Goal: Use online tool/utility: Utilize a website feature to perform a specific function

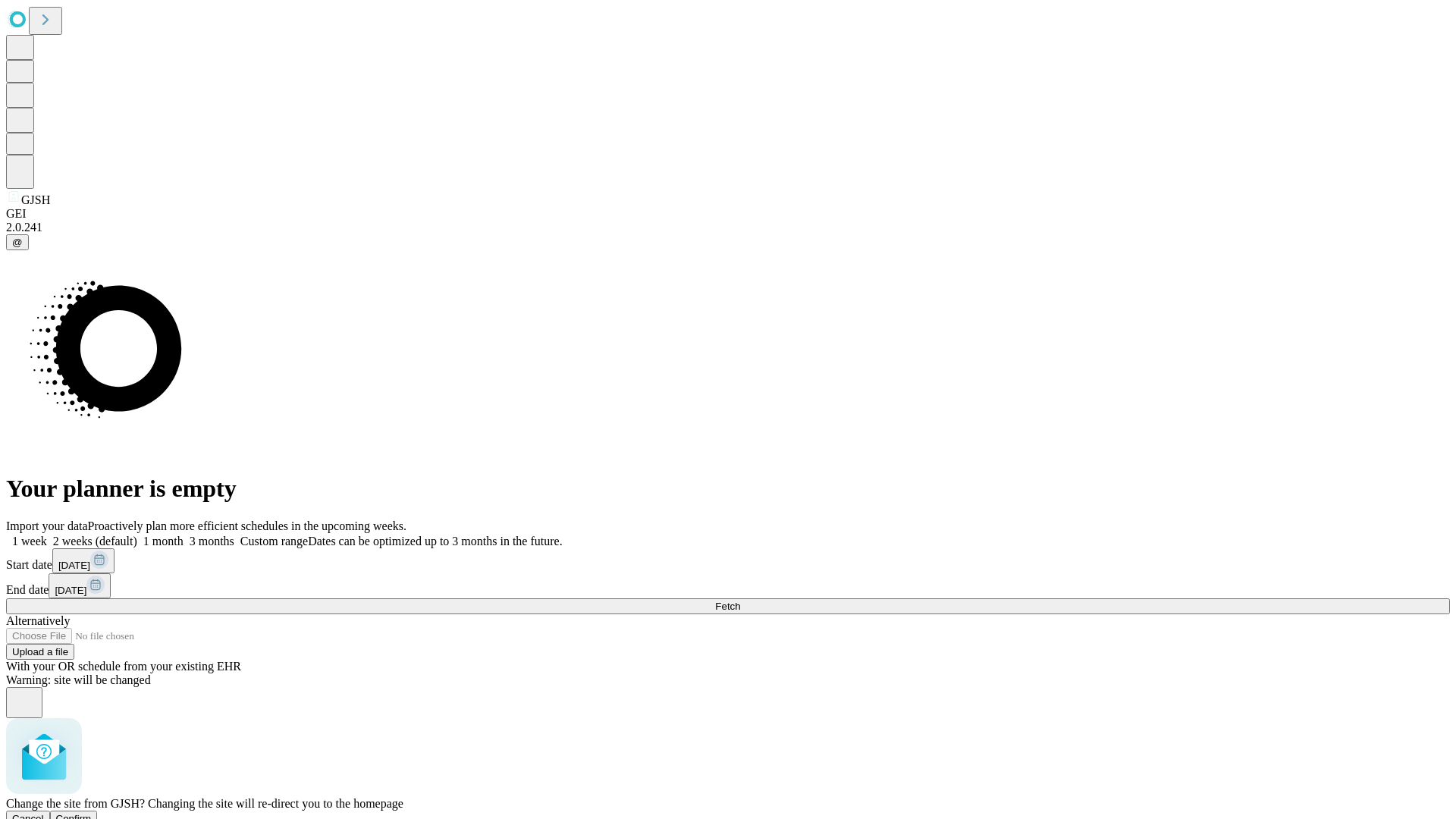
click at [92, 813] on span "Confirm" at bounding box center [74, 818] width 35 height 11
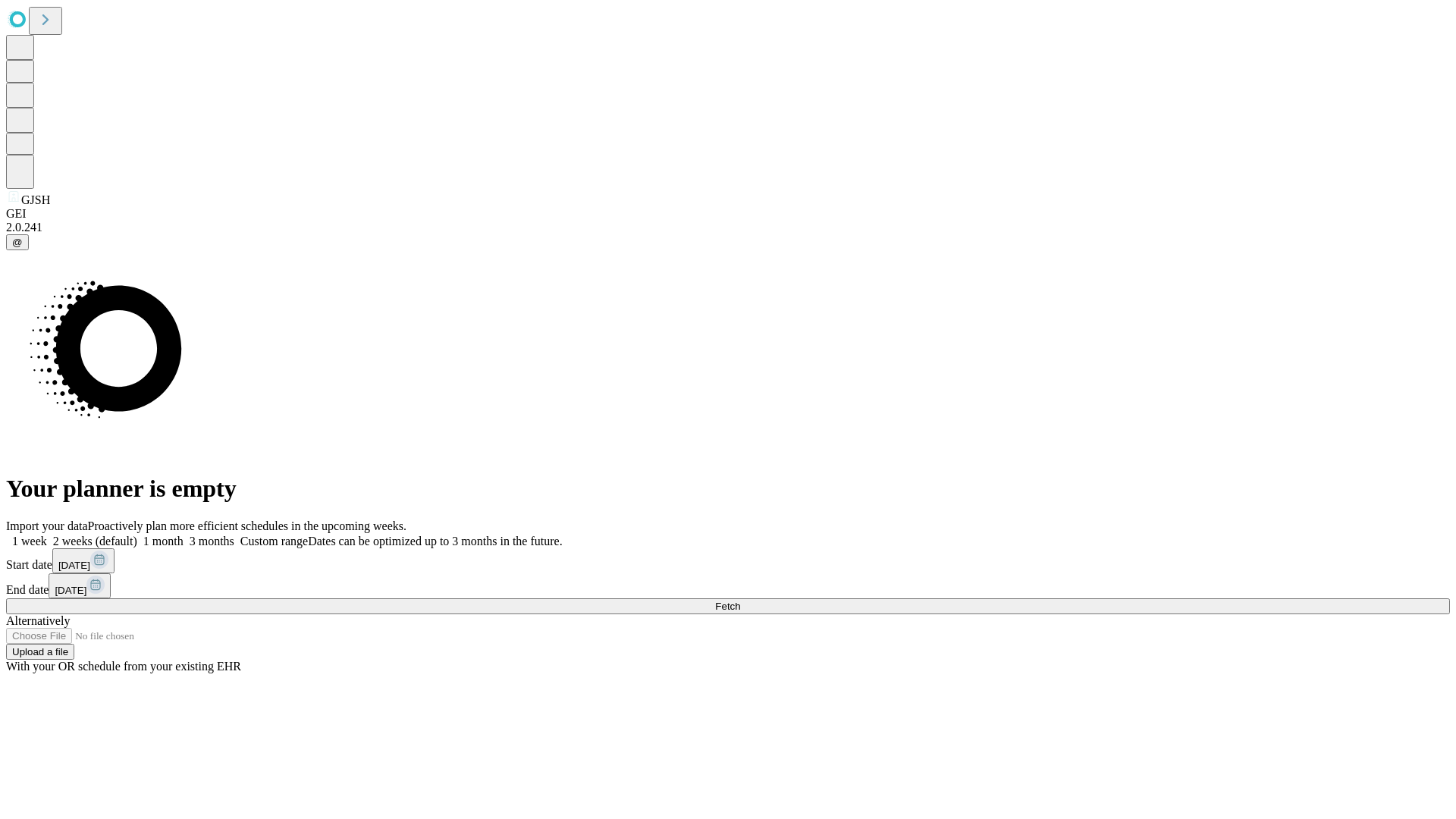
click at [47, 535] on label "1 week" at bounding box center [27, 541] width 41 height 13
click at [740, 600] on span "Fetch" at bounding box center [727, 606] width 25 height 11
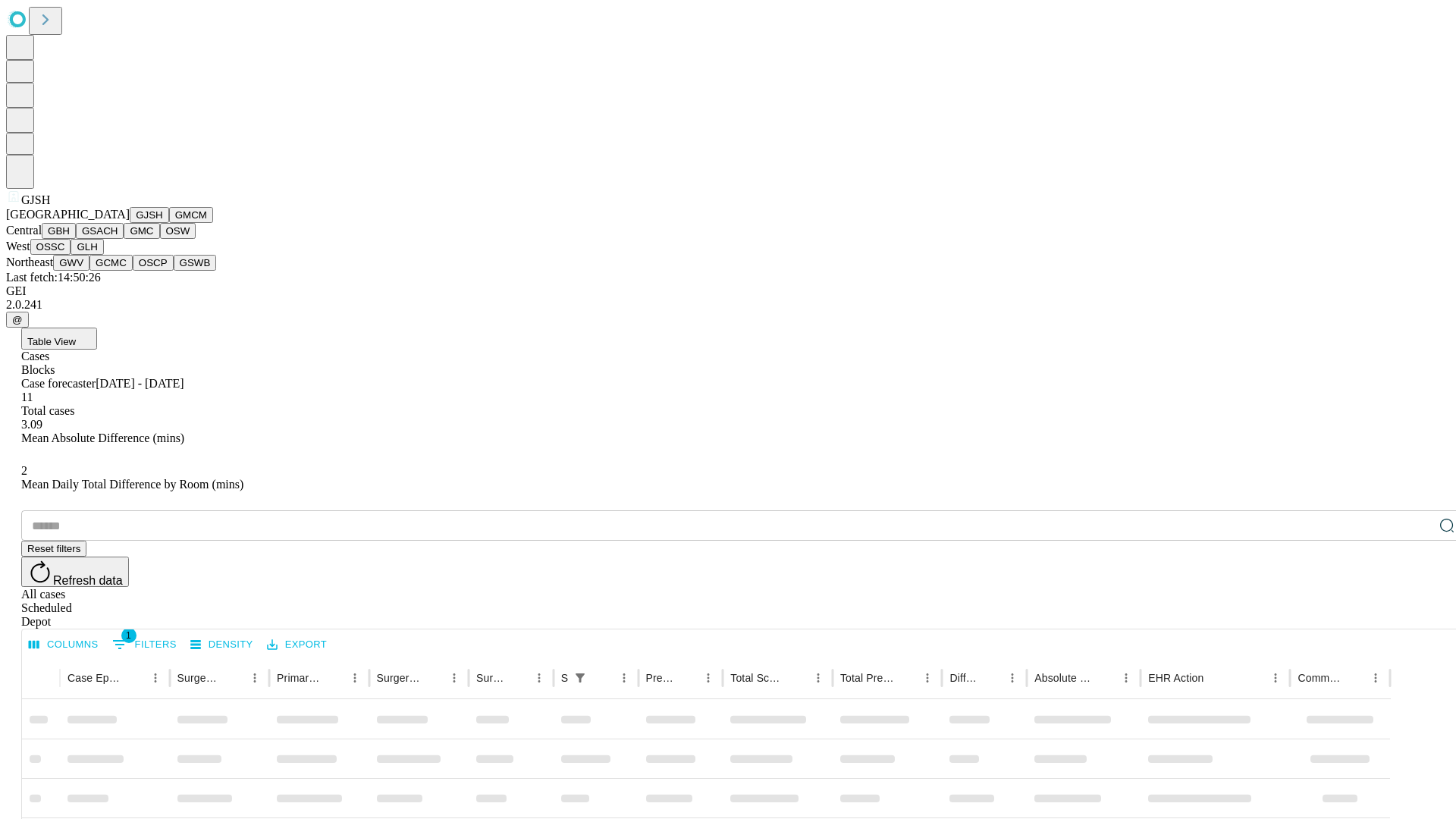
click at [169, 223] on button "GMCM" at bounding box center [190, 214] width 44 height 16
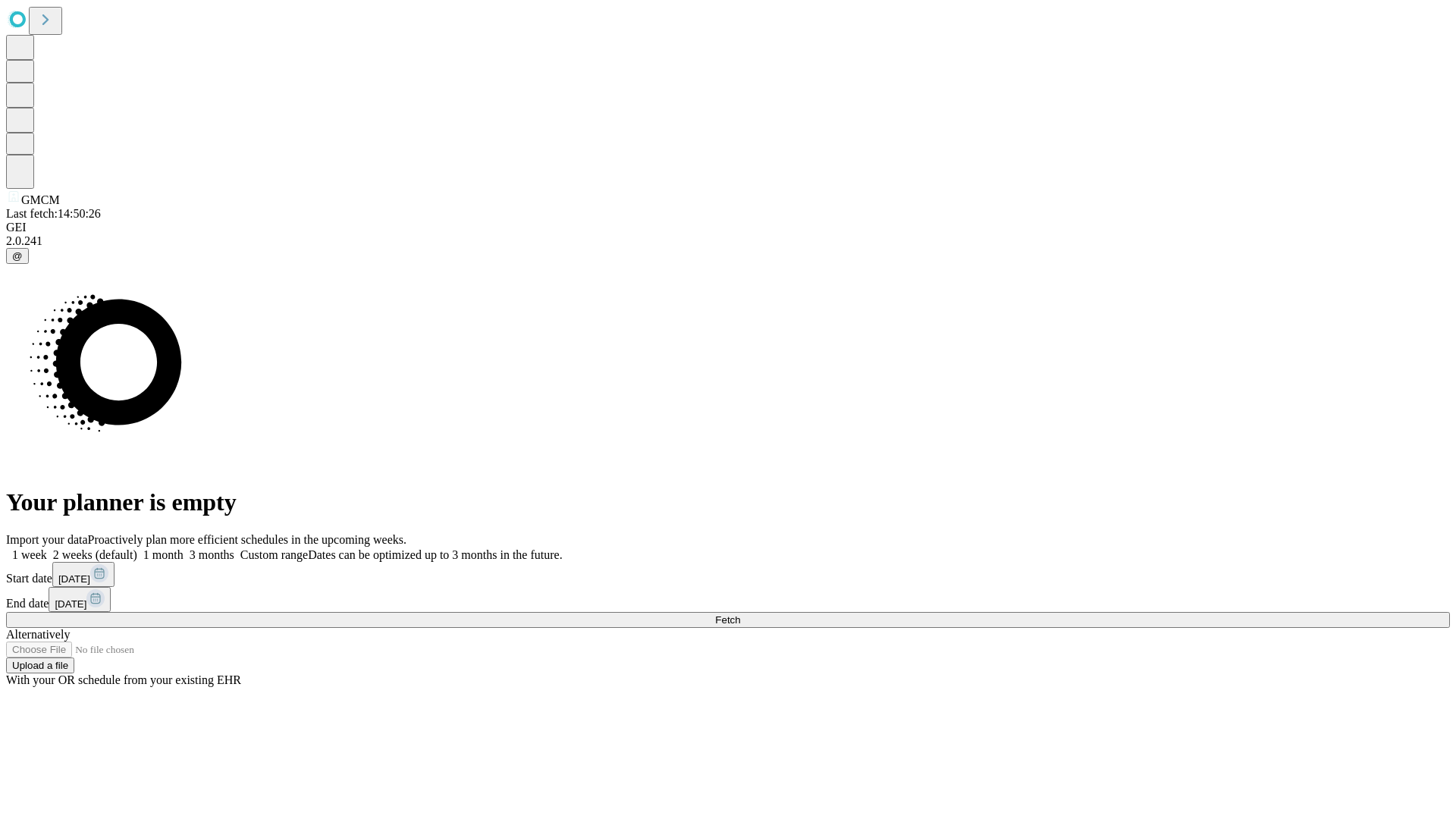
click at [47, 548] on label "1 week" at bounding box center [27, 554] width 41 height 13
click at [740, 614] on span "Fetch" at bounding box center [727, 620] width 25 height 11
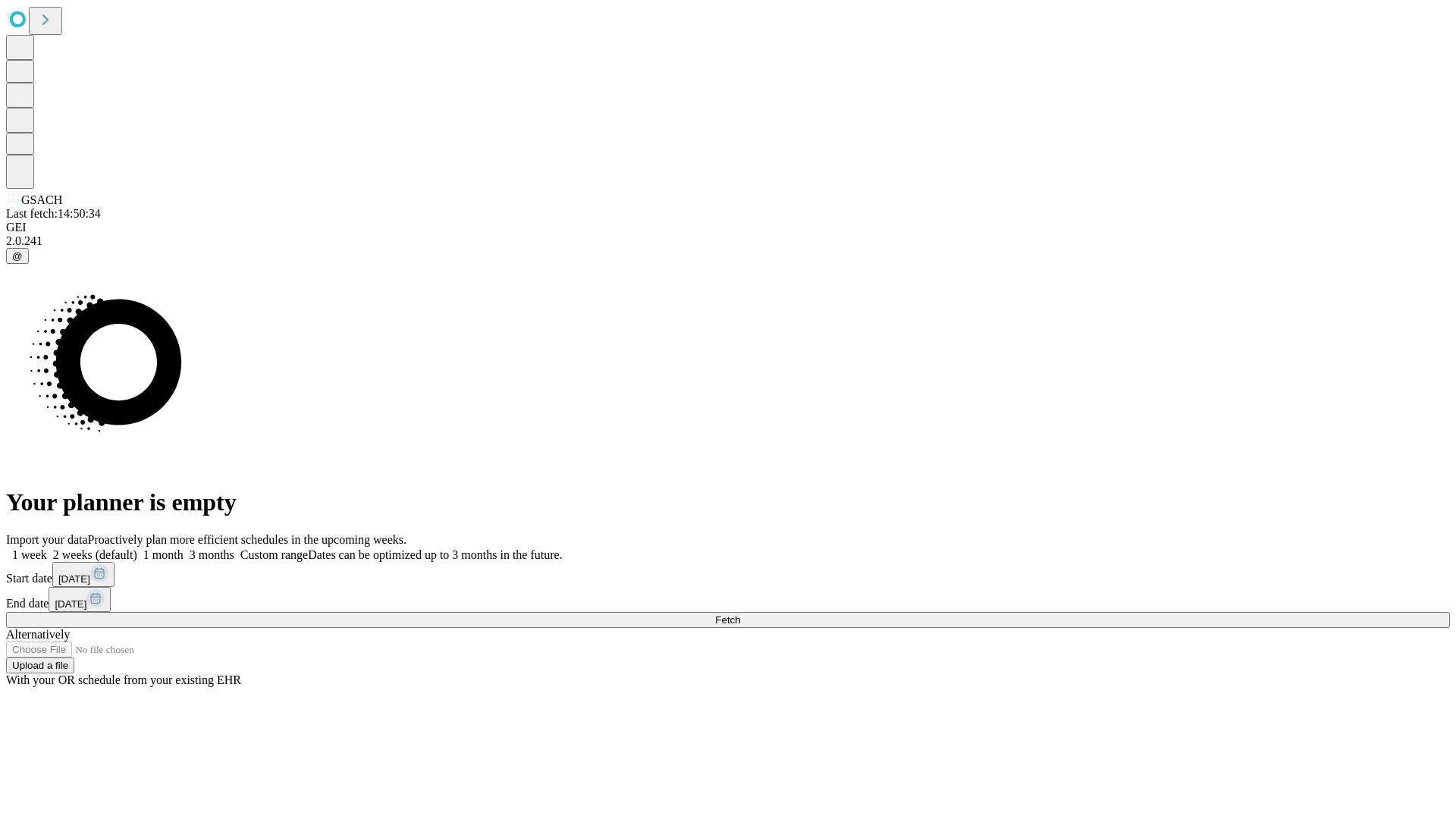
click at [47, 548] on label "1 week" at bounding box center [27, 554] width 41 height 13
click at [740, 614] on span "Fetch" at bounding box center [727, 620] width 25 height 11
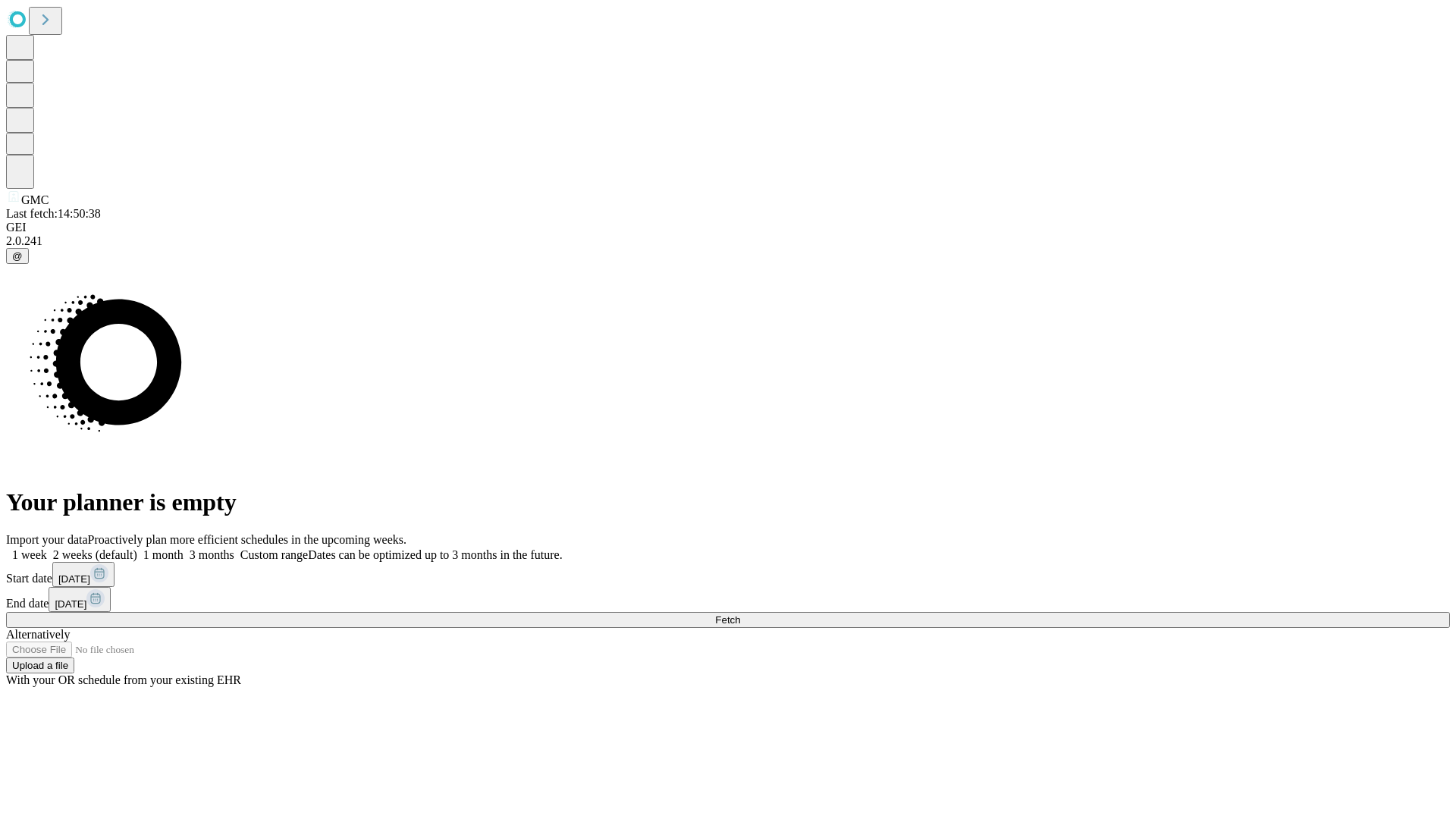
click at [47, 548] on label "1 week" at bounding box center [27, 554] width 41 height 13
click at [740, 614] on span "Fetch" at bounding box center [727, 620] width 25 height 11
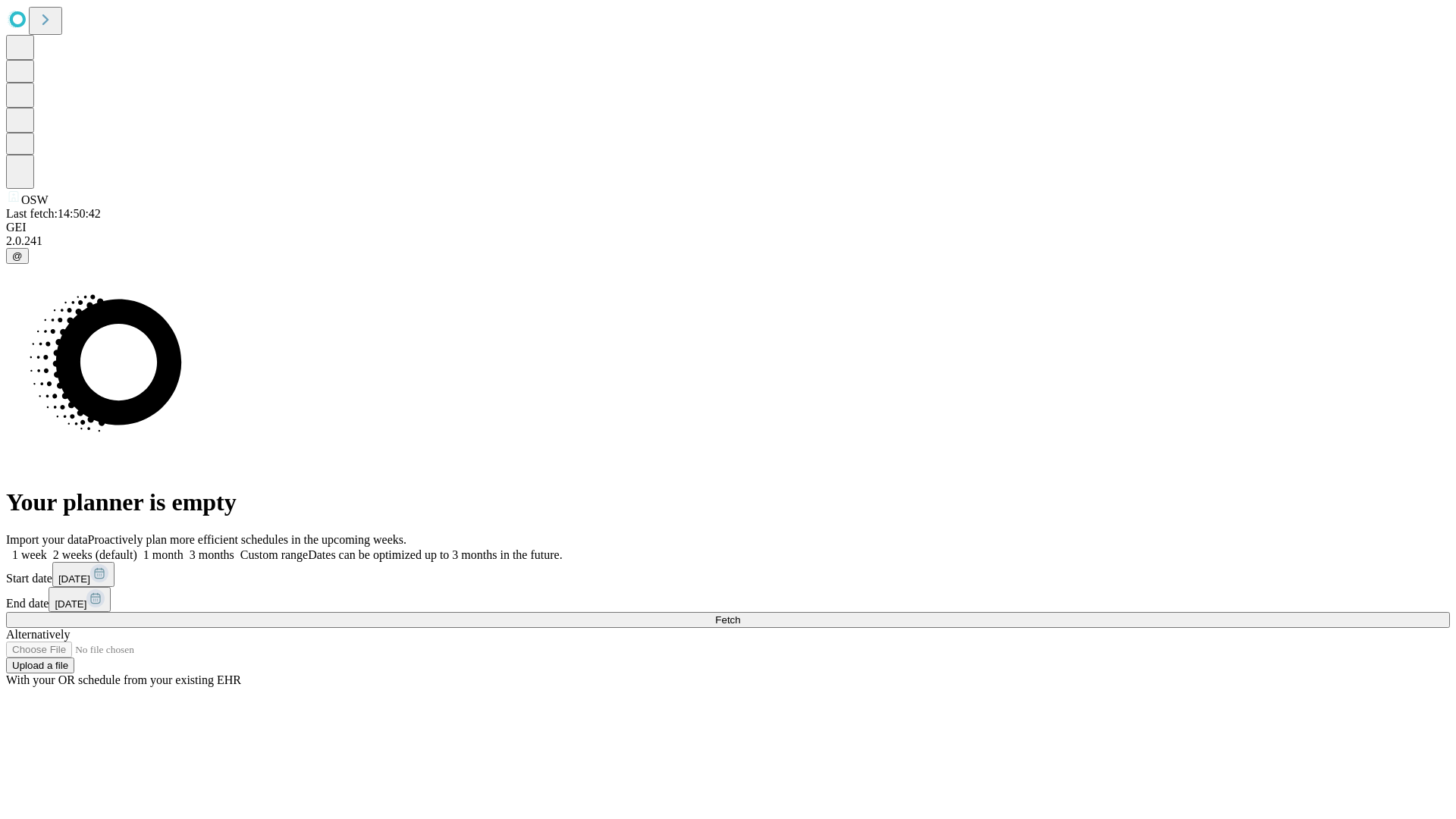
click at [47, 548] on label "1 week" at bounding box center [27, 554] width 41 height 13
click at [740, 614] on span "Fetch" at bounding box center [727, 620] width 25 height 11
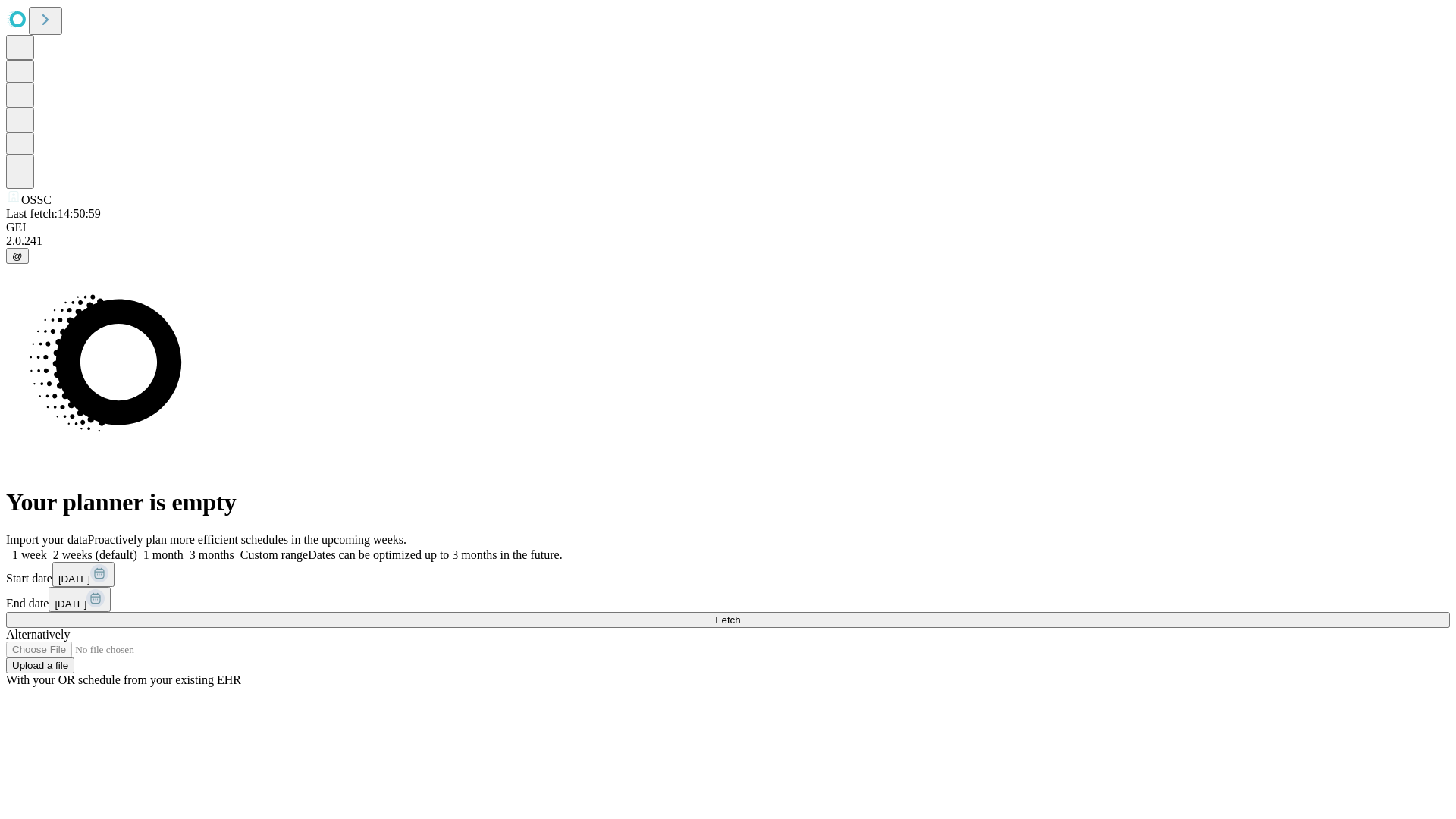
click at [47, 548] on label "1 week" at bounding box center [27, 554] width 41 height 13
click at [740, 614] on span "Fetch" at bounding box center [727, 620] width 25 height 11
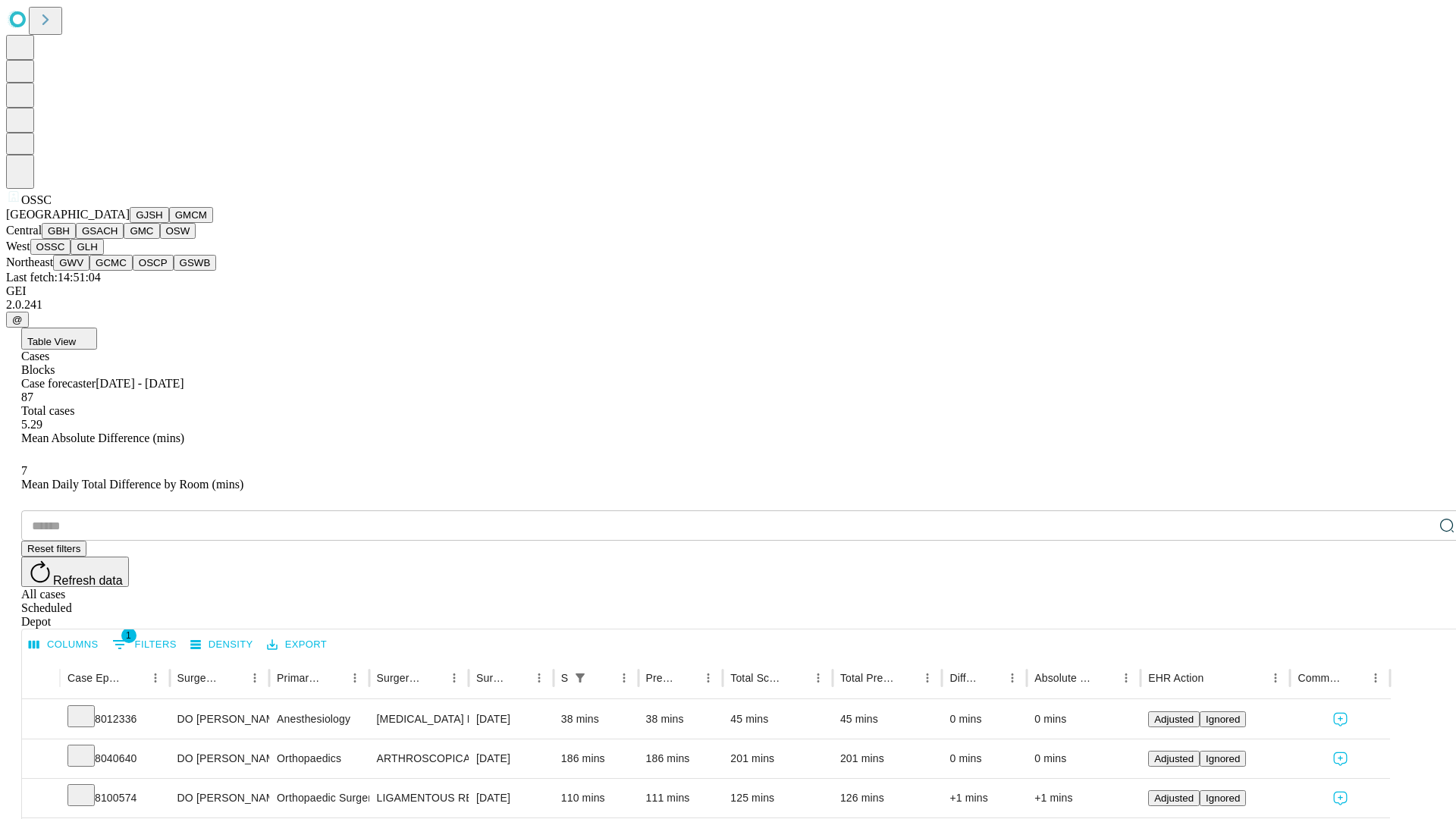
click at [103, 255] on button "GLH" at bounding box center [86, 246] width 32 height 16
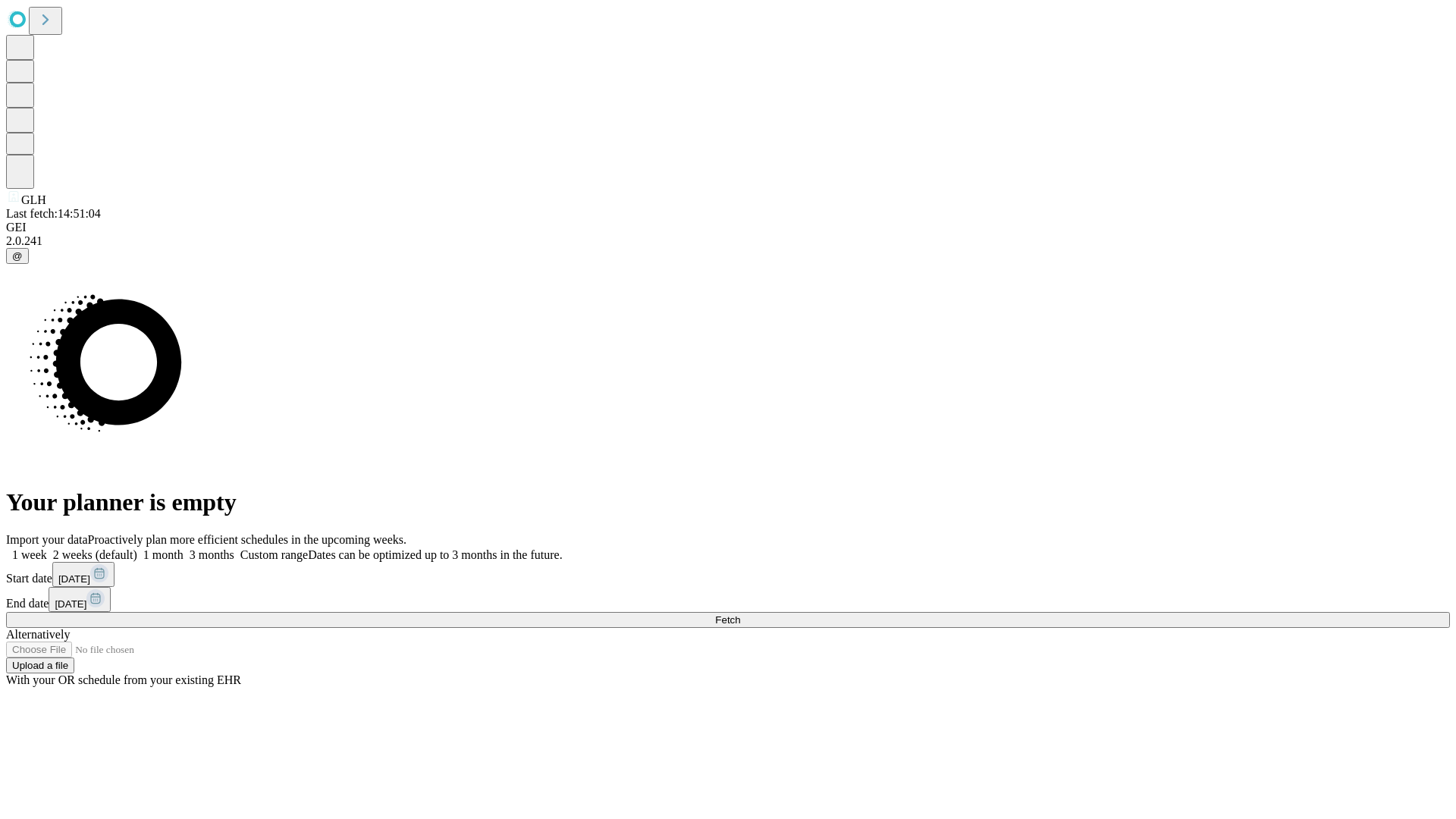
click at [47, 548] on label "1 week" at bounding box center [27, 554] width 41 height 13
click at [740, 614] on span "Fetch" at bounding box center [727, 620] width 25 height 11
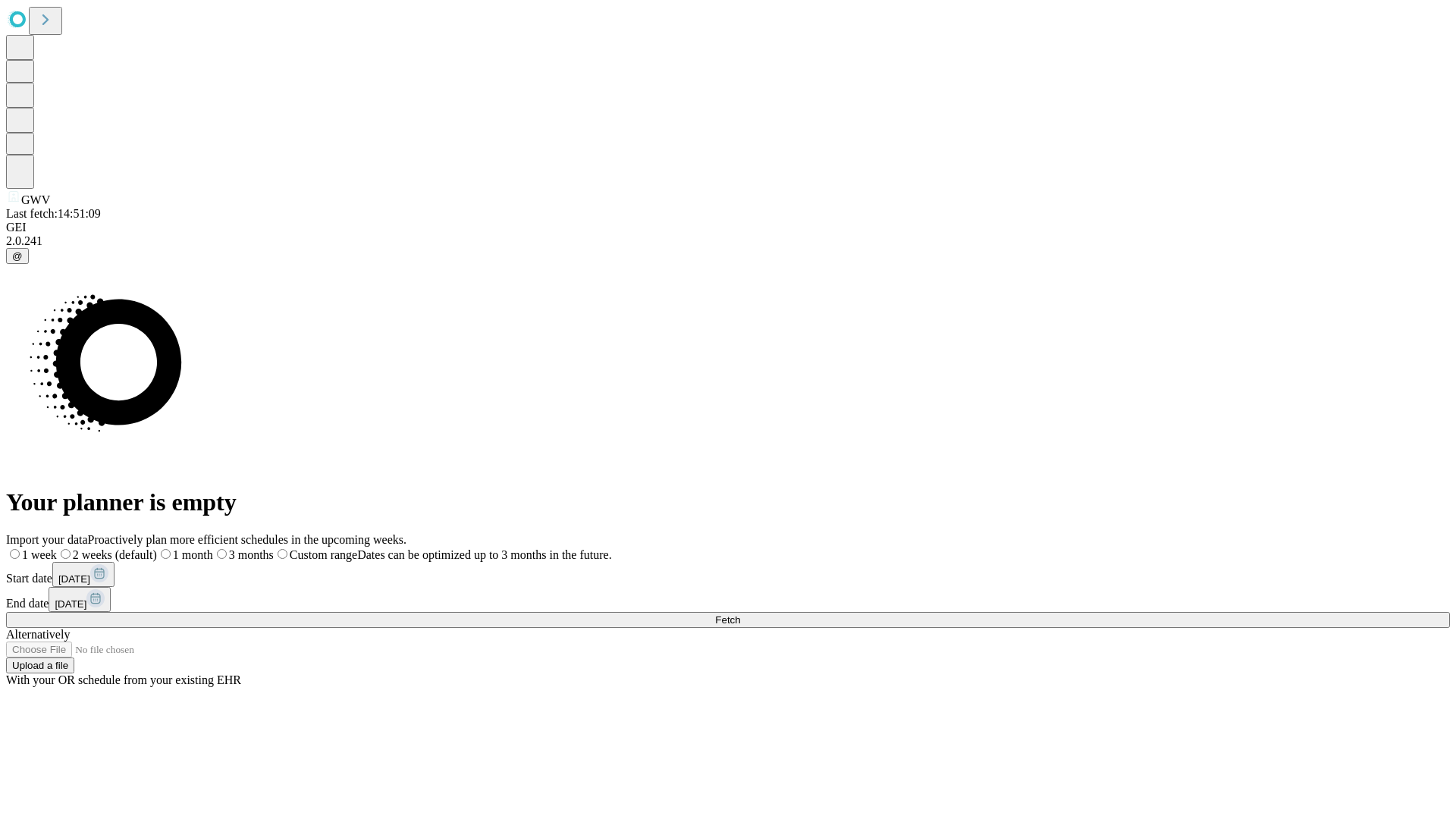
click at [57, 548] on label "1 week" at bounding box center [32, 554] width 51 height 13
click at [740, 614] on span "Fetch" at bounding box center [727, 620] width 25 height 11
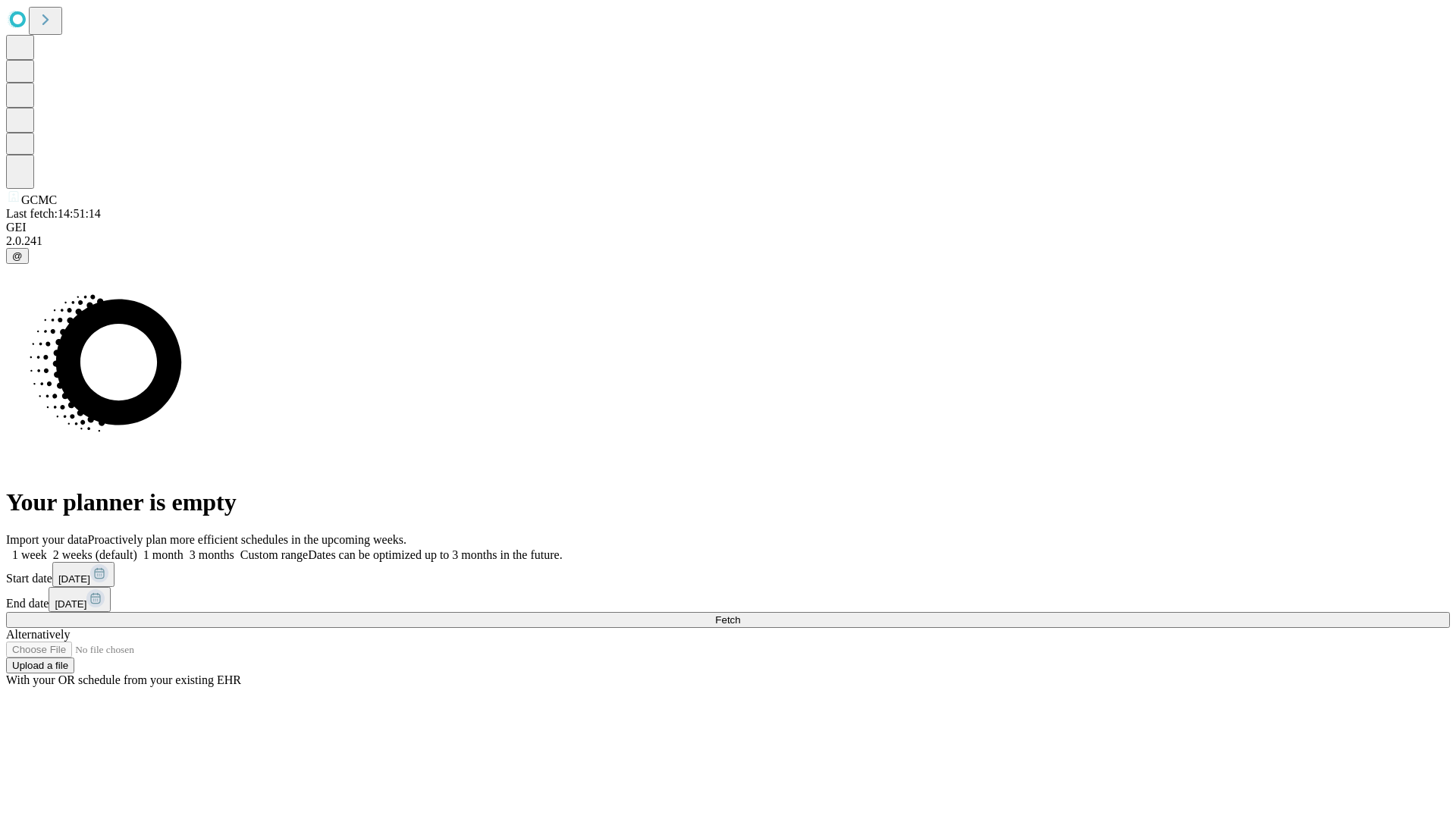
click at [47, 548] on label "1 week" at bounding box center [27, 554] width 41 height 13
click at [740, 614] on span "Fetch" at bounding box center [727, 620] width 25 height 11
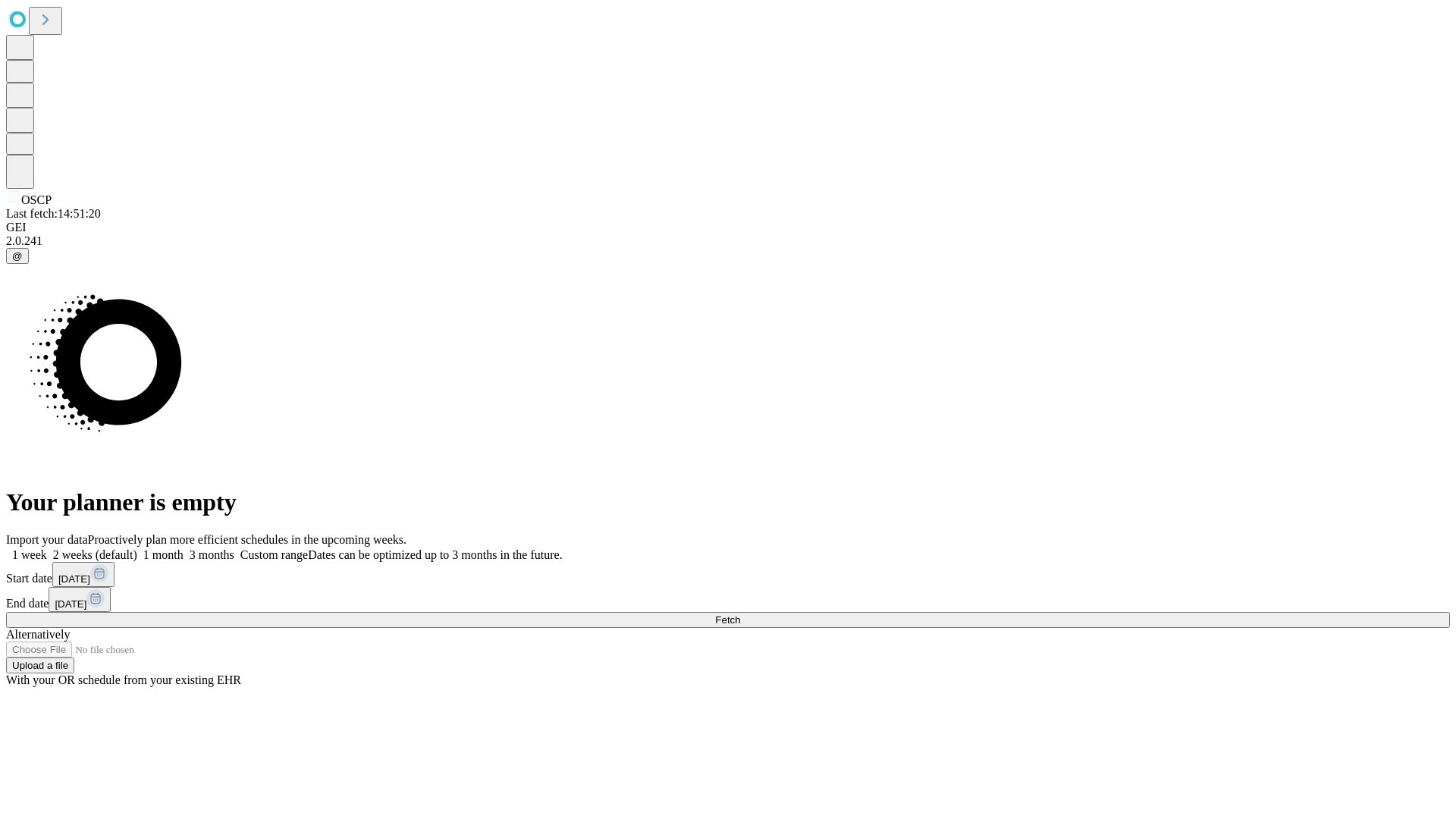
click at [47, 548] on label "1 week" at bounding box center [27, 554] width 41 height 13
click at [740, 614] on span "Fetch" at bounding box center [727, 620] width 25 height 11
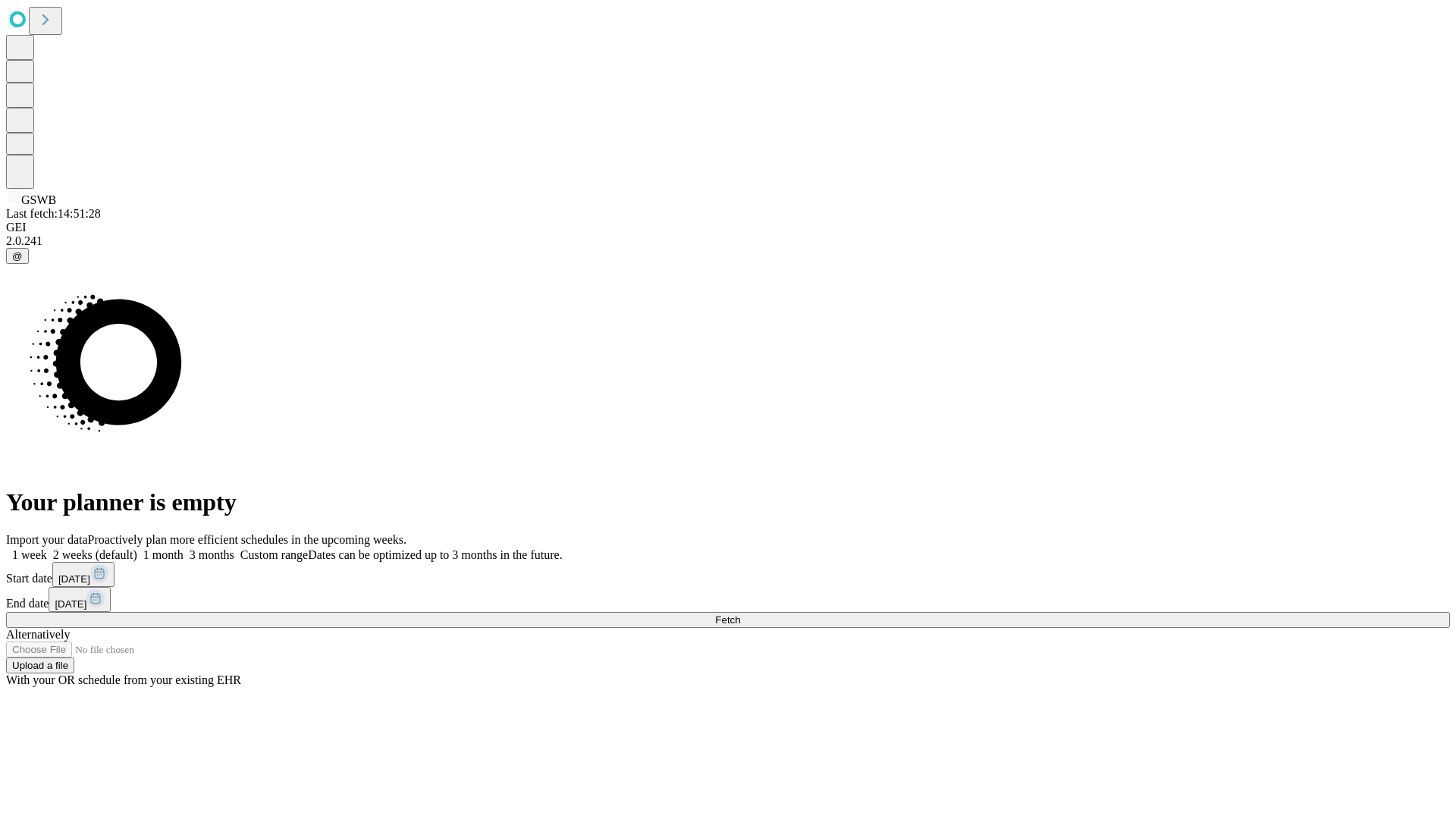
click at [47, 548] on label "1 week" at bounding box center [27, 554] width 41 height 13
click at [740, 614] on span "Fetch" at bounding box center [727, 620] width 25 height 11
